Goal: Use online tool/utility: Utilize a website feature to perform a specific function

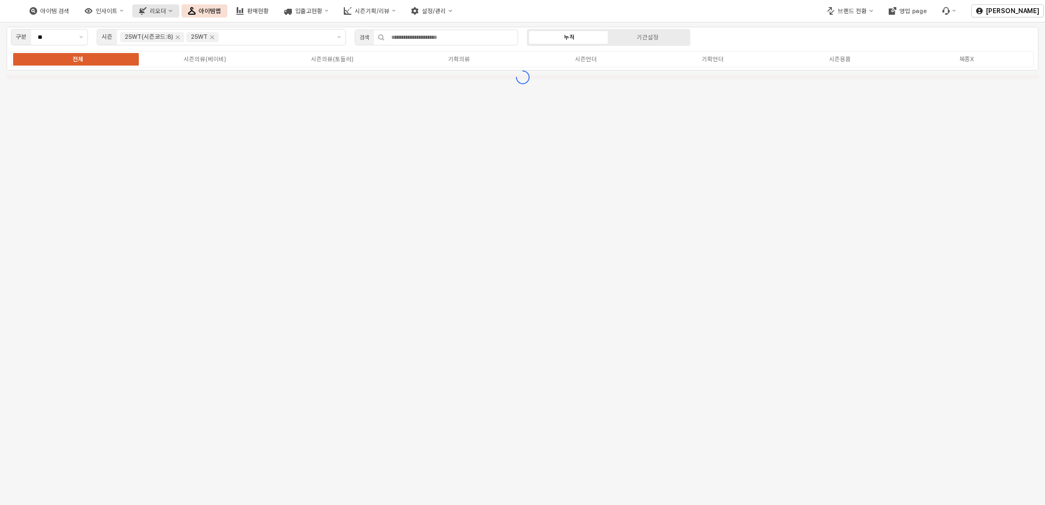
click at [179, 13] on button "리오더" at bounding box center [155, 10] width 46 height 13
click at [214, 88] on div "ㄴ 무시즌 시뮬레이션" at bounding box center [213, 85] width 59 height 8
click at [166, 11] on div "리오더" at bounding box center [158, 11] width 16 height 7
click at [205, 84] on div "ㄴ 무시즌 시뮬레이션" at bounding box center [213, 85] width 59 height 8
